Goal: Information Seeking & Learning: Learn about a topic

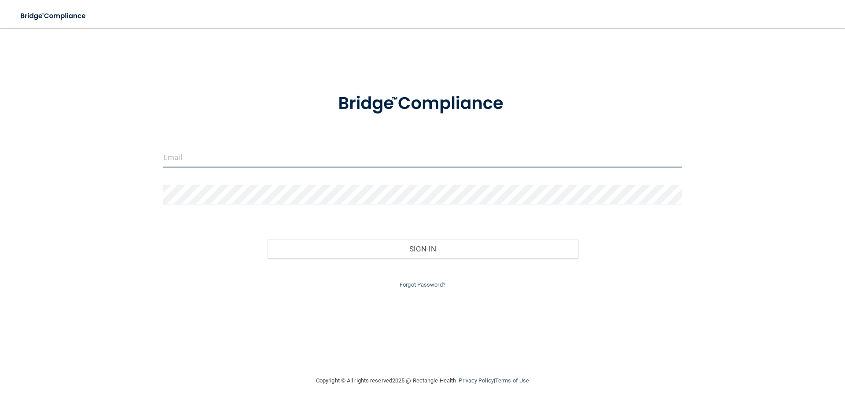
click at [228, 157] on input "email" at bounding box center [422, 158] width 518 height 20
type input "[EMAIL_ADDRESS][DOMAIN_NAME]"
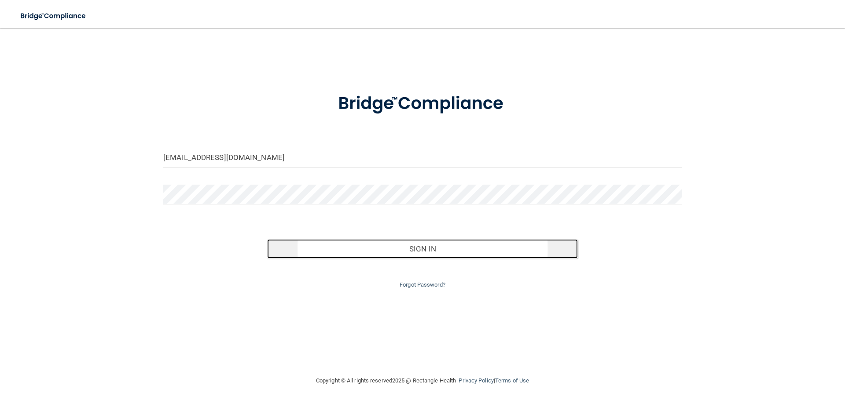
click at [425, 252] on button "Sign In" at bounding box center [422, 248] width 311 height 19
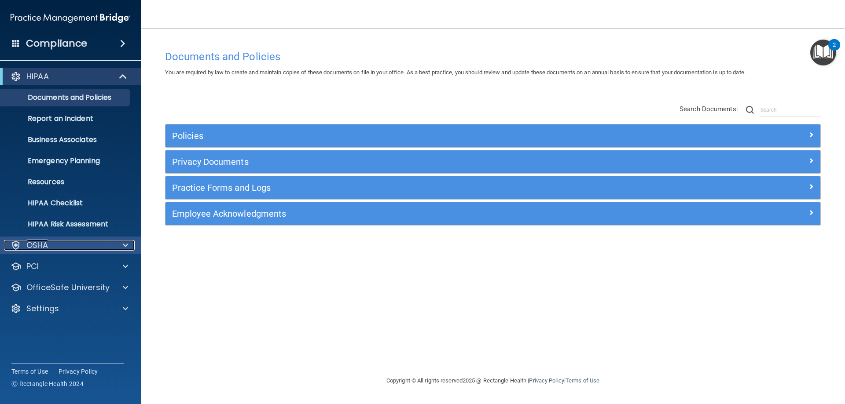
click at [101, 243] on div "OSHA" at bounding box center [58, 245] width 109 height 11
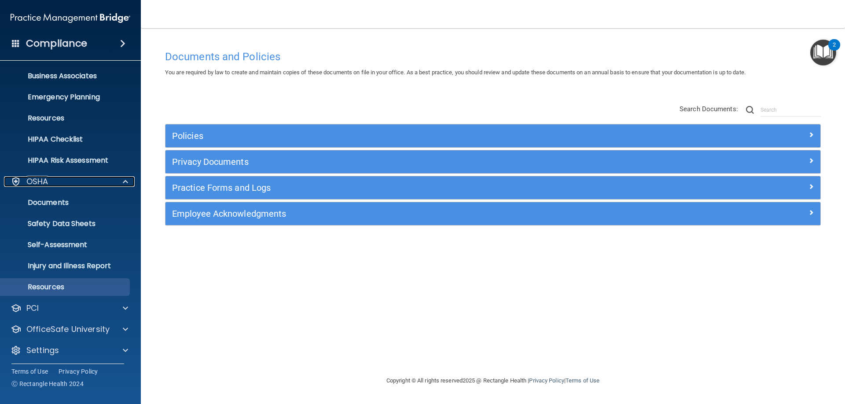
scroll to position [66, 0]
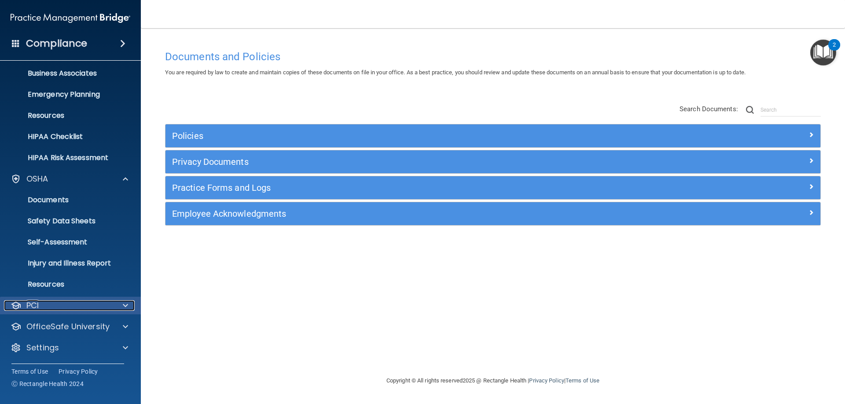
click at [123, 301] on span at bounding box center [125, 306] width 5 height 11
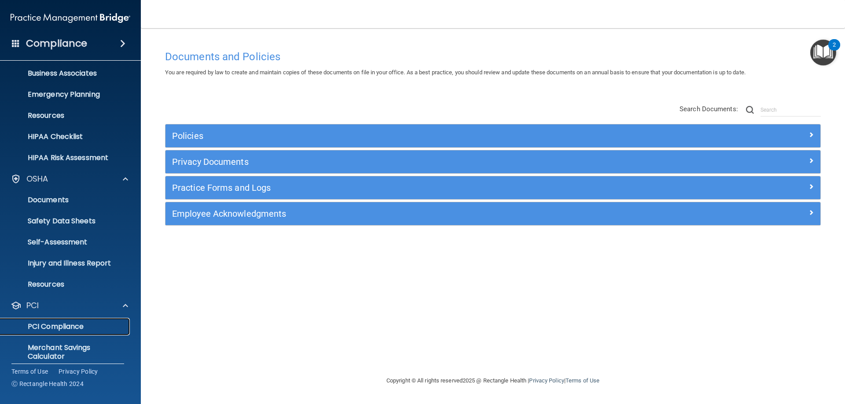
click at [62, 330] on p "PCI Compliance" at bounding box center [66, 327] width 120 height 9
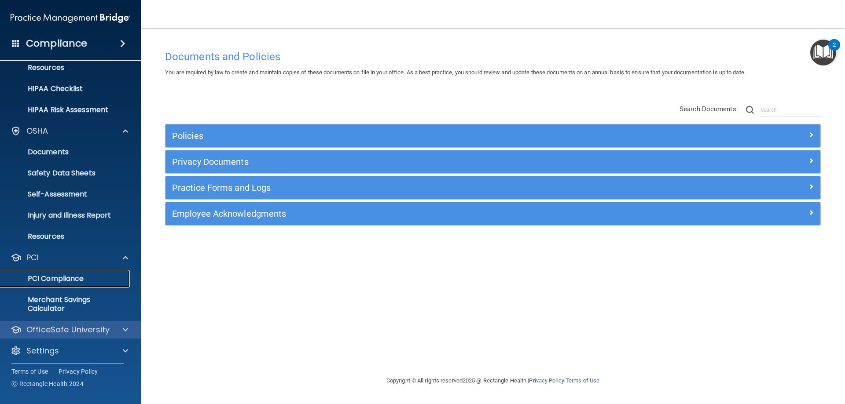
scroll to position [118, 0]
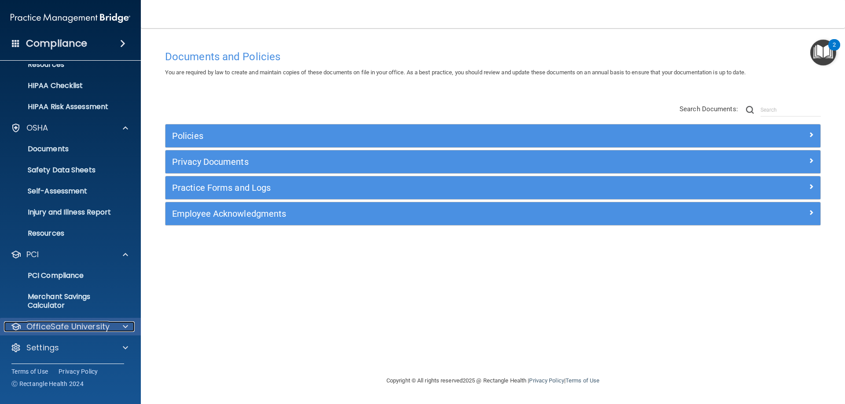
click at [129, 326] on div at bounding box center [124, 327] width 22 height 11
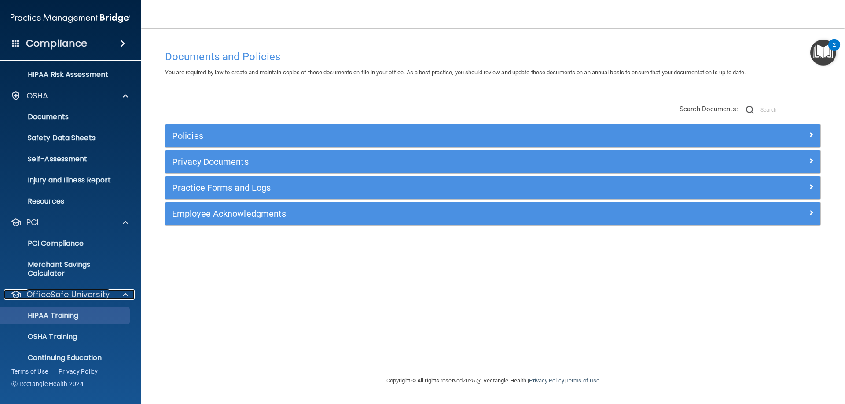
scroll to position [181, 0]
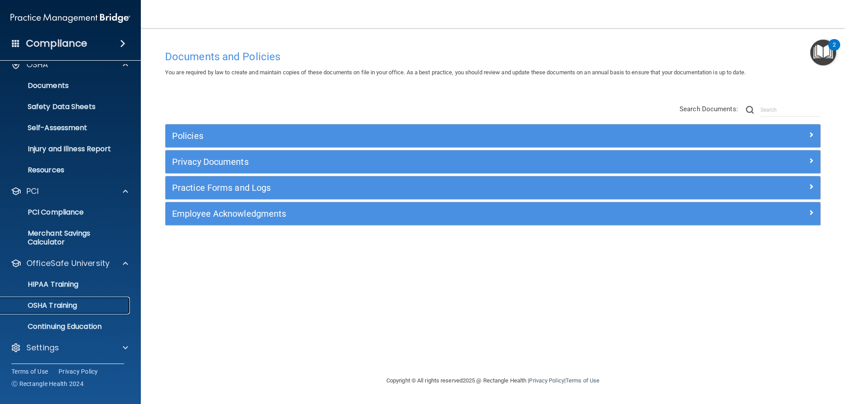
click at [60, 305] on p "OSHA Training" at bounding box center [41, 305] width 71 height 9
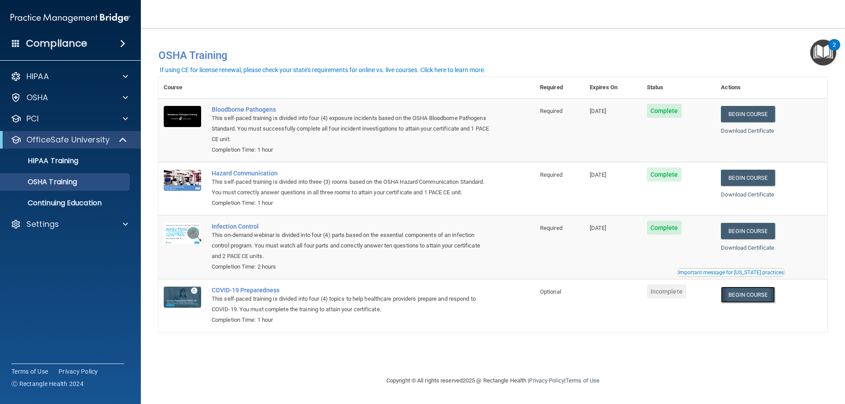
click at [745, 295] on link "Begin Course" at bounding box center [748, 295] width 54 height 16
click at [760, 301] on link "Begin Course" at bounding box center [748, 295] width 54 height 16
